Goal: Information Seeking & Learning: Learn about a topic

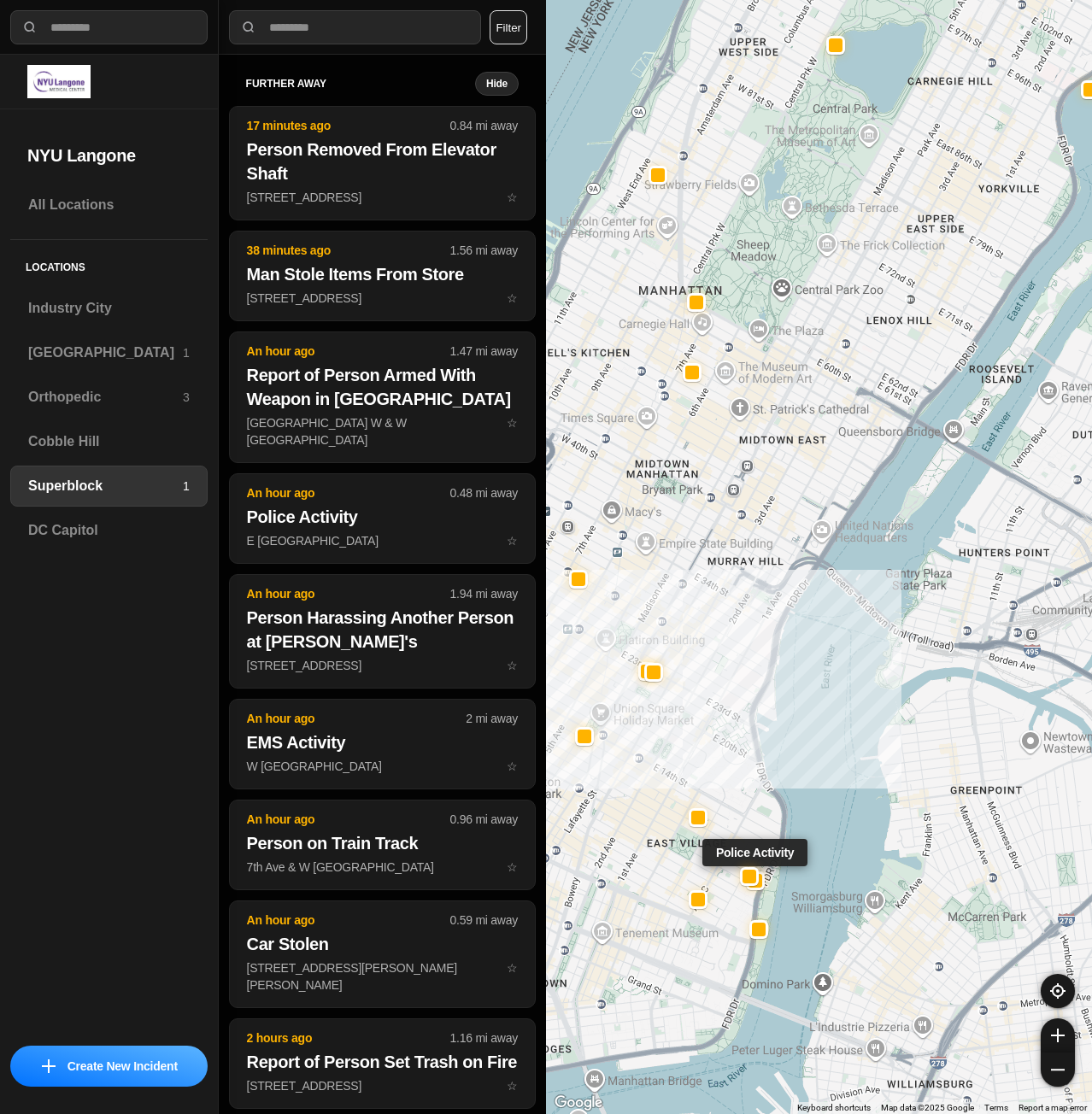
select select "*"
click at [91, 342] on div "Brooklyn 1" at bounding box center [109, 352] width 198 height 41
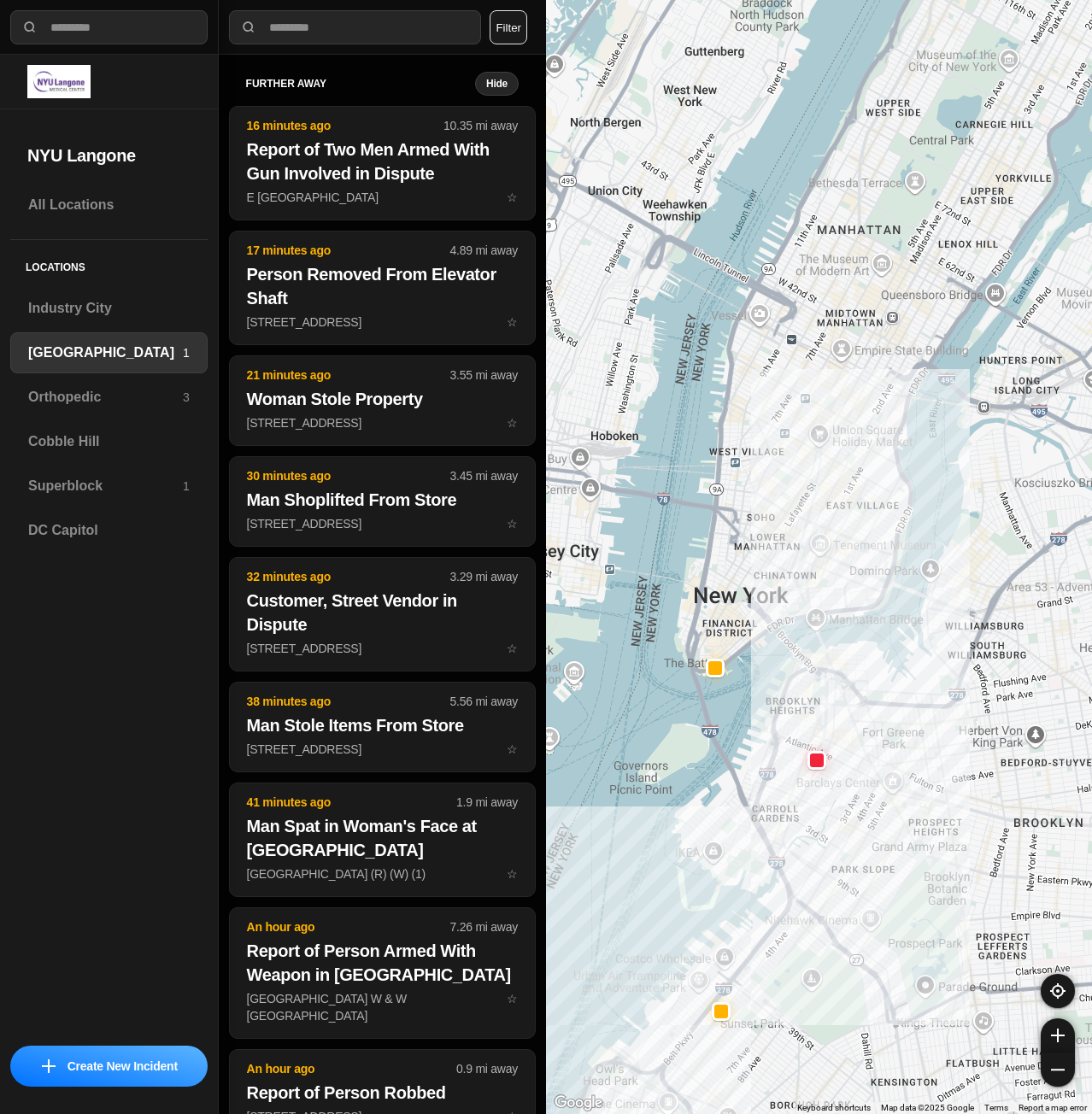
drag, startPoint x: 868, startPoint y: 378, endPoint x: 853, endPoint y: 961, distance: 583.2
click at [852, 961] on div at bounding box center [819, 557] width 546 height 1114
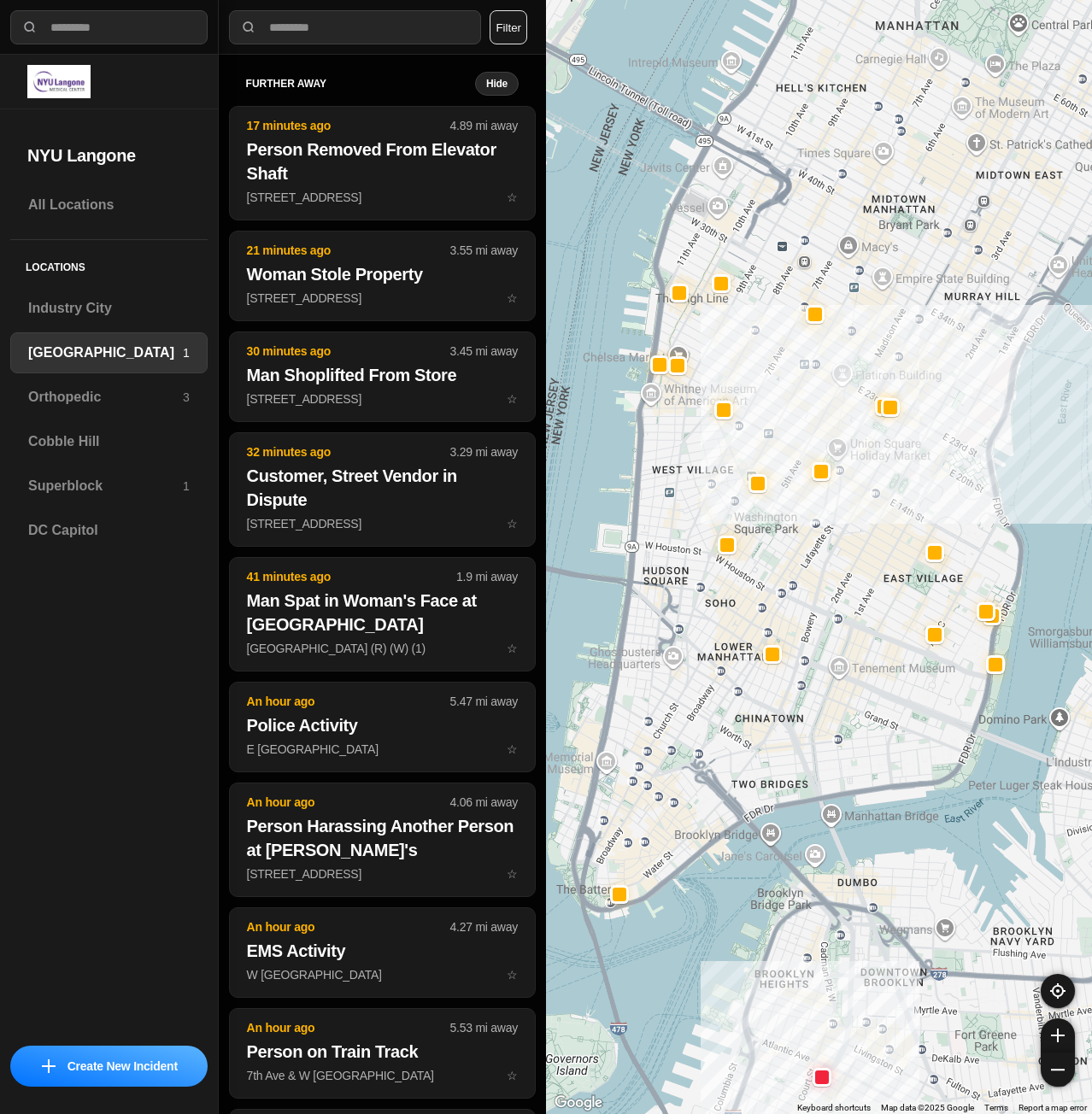
drag, startPoint x: 849, startPoint y: 570, endPoint x: 875, endPoint y: 728, distance: 160.1
click at [875, 728] on div "421 people" at bounding box center [819, 557] width 546 height 1114
